Goal: Transaction & Acquisition: Purchase product/service

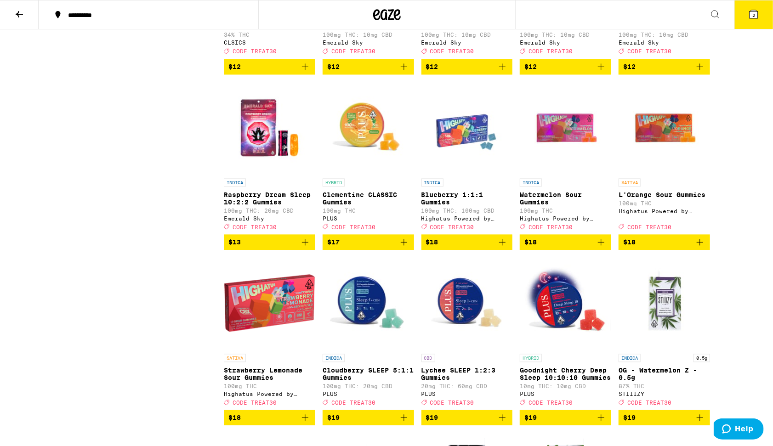
scroll to position [1099, 0]
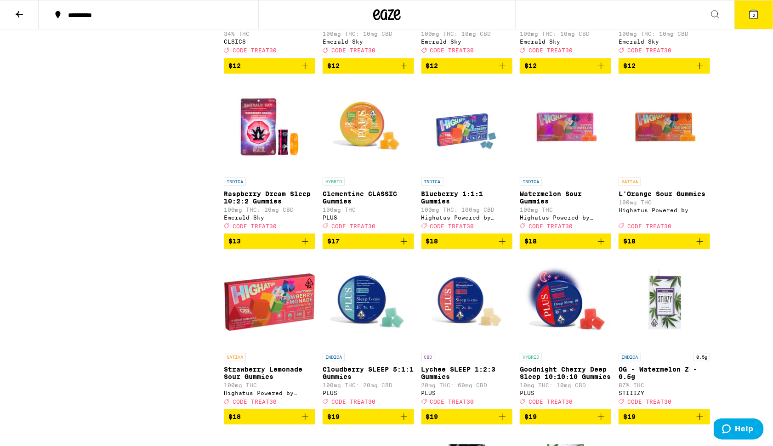
click at [387, 19] on icon at bounding box center [387, 14] width 28 height 17
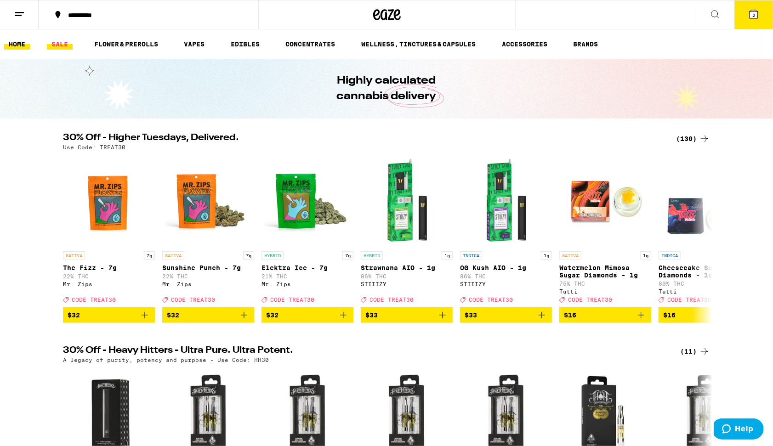
click at [63, 45] on link "SALE" at bounding box center [60, 44] width 26 height 11
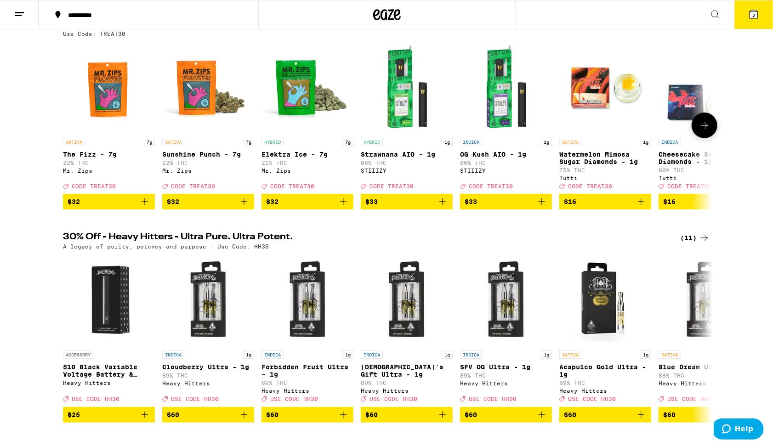
scroll to position [456, 0]
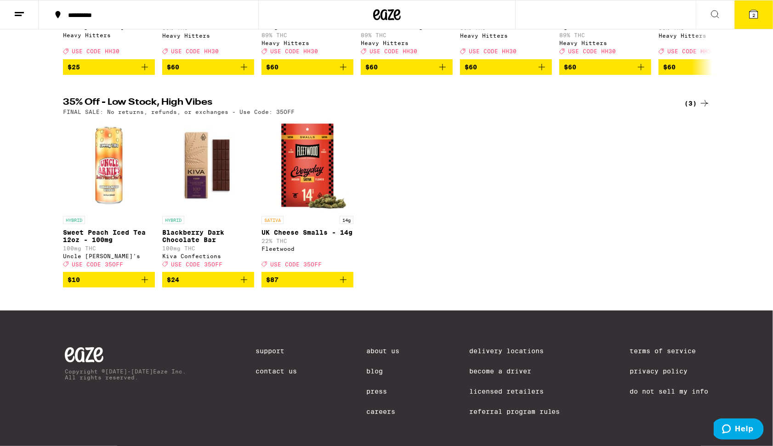
click at [222, 285] on span "$24" at bounding box center [208, 279] width 83 height 11
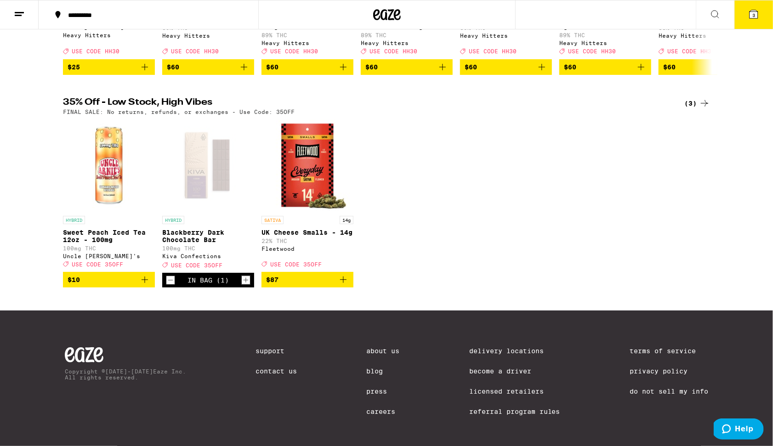
click at [109, 288] on button "$10" at bounding box center [109, 280] width 92 height 16
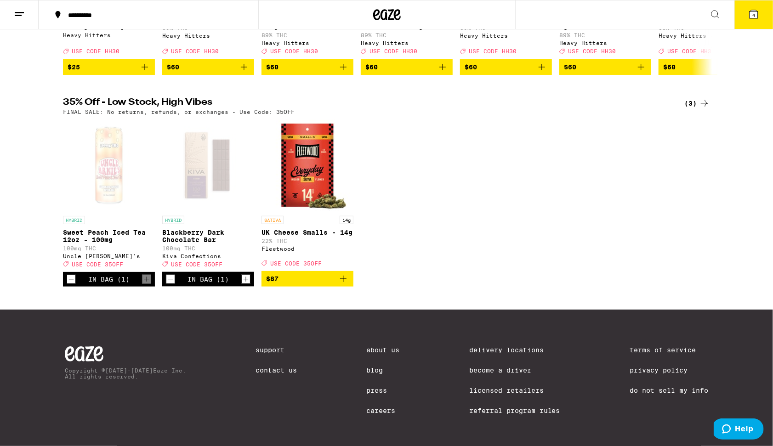
click at [750, 24] on button "4" at bounding box center [754, 14] width 39 height 28
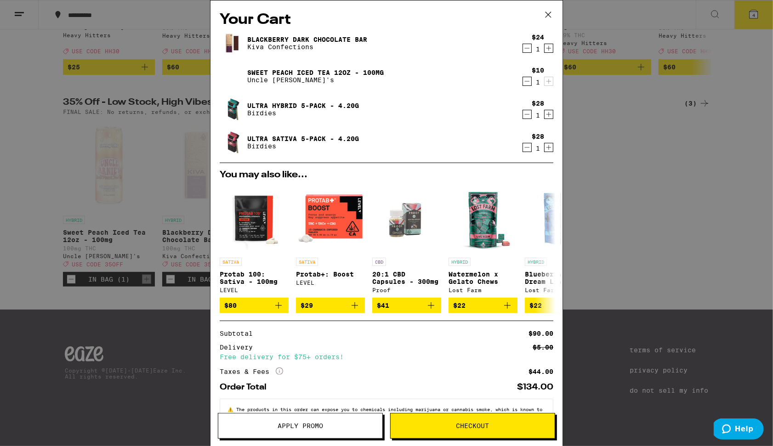
click at [524, 144] on icon "Decrement" at bounding box center [527, 147] width 8 height 11
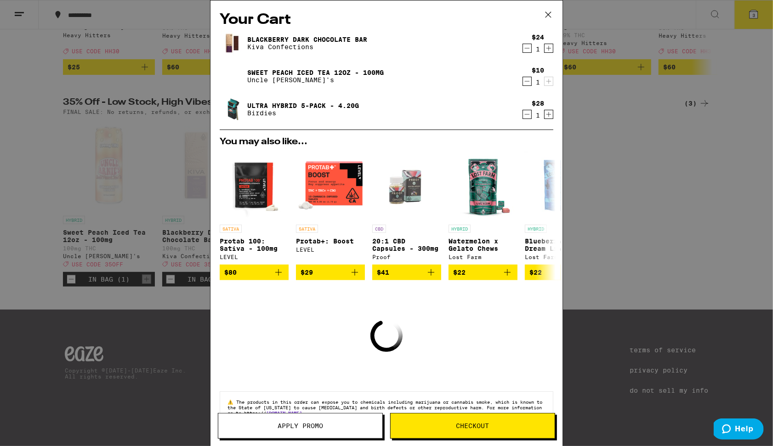
click at [524, 114] on icon "Decrement" at bounding box center [527, 114] width 8 height 11
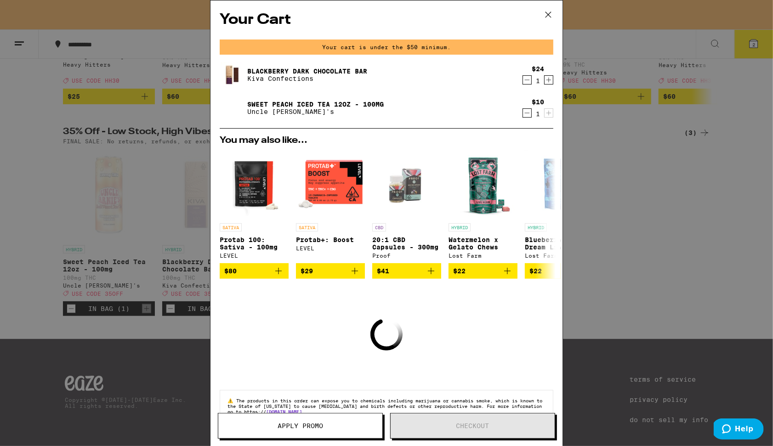
click at [552, 79] on icon "Increment" at bounding box center [549, 79] width 8 height 11
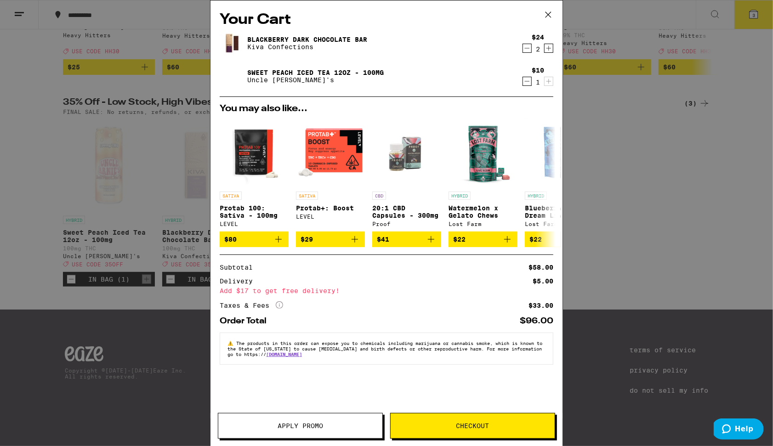
click at [283, 429] on span "Apply Promo" at bounding box center [301, 426] width 46 height 6
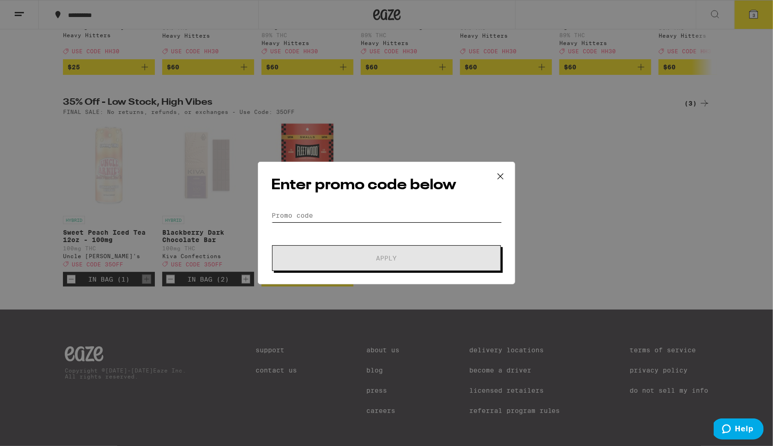
click at [314, 217] on input "Promo Code" at bounding box center [386, 216] width 231 height 14
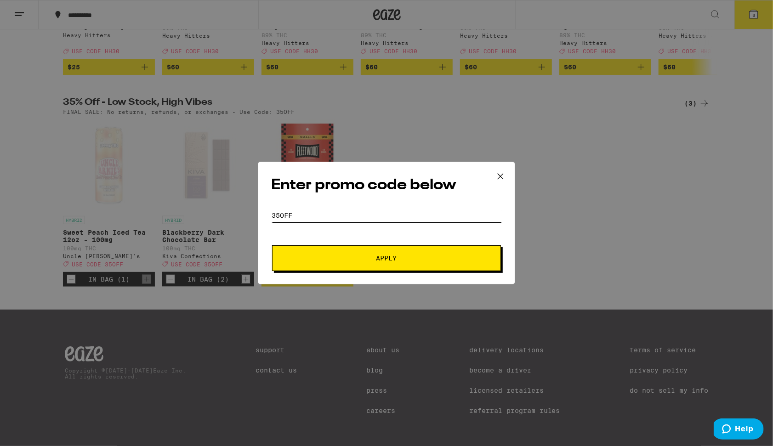
type input "35off"
click at [387, 258] on button "Apply" at bounding box center [386, 258] width 229 height 26
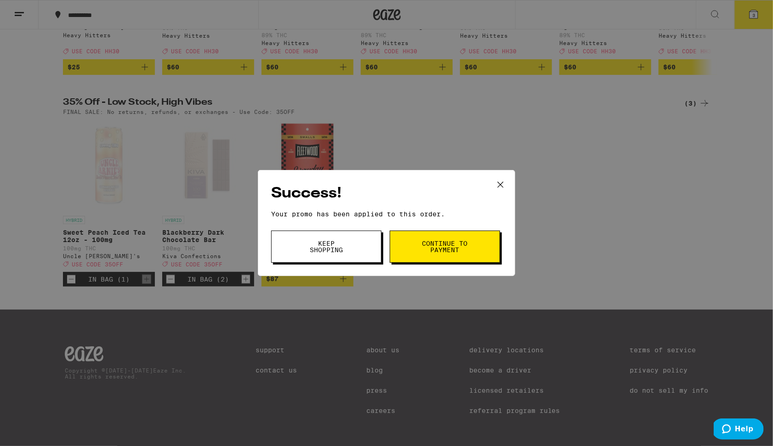
click at [501, 187] on icon at bounding box center [501, 185] width 14 height 14
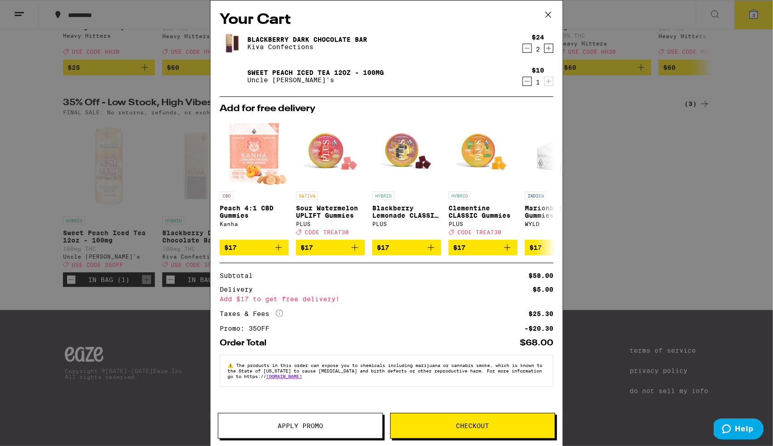
click at [546, 47] on icon "Increment" at bounding box center [549, 48] width 8 height 11
click at [551, 13] on icon at bounding box center [548, 15] width 14 height 14
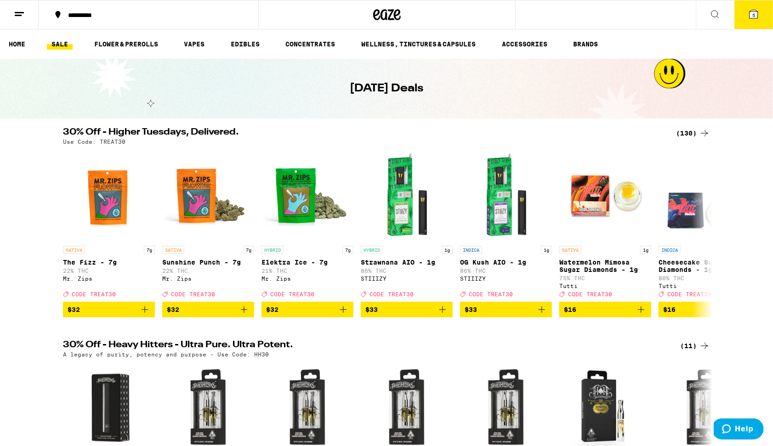
click at [366, 12] on div at bounding box center [386, 14] width 257 height 29
click at [378, 12] on icon at bounding box center [376, 14] width 7 height 11
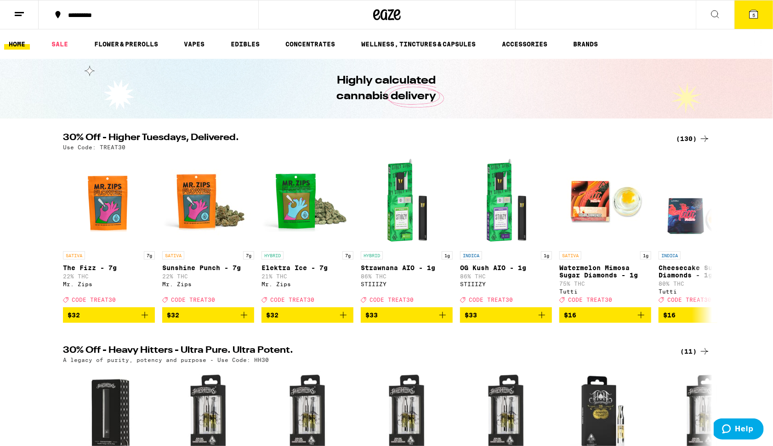
click at [690, 136] on div "(130)" at bounding box center [693, 138] width 34 height 11
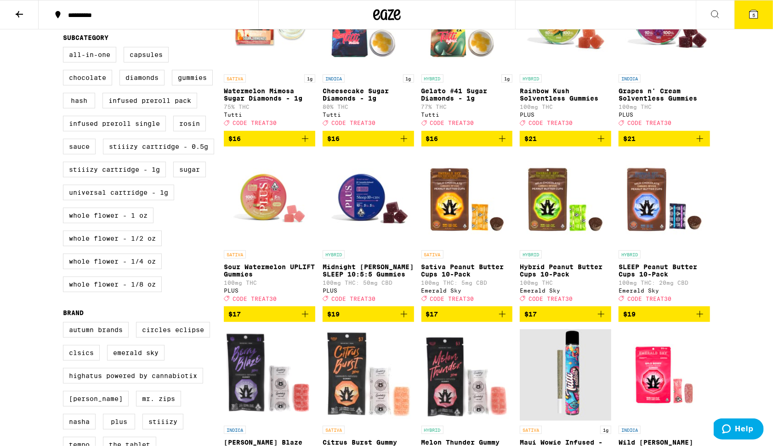
scroll to position [325, 0]
